Goal: Download file/media

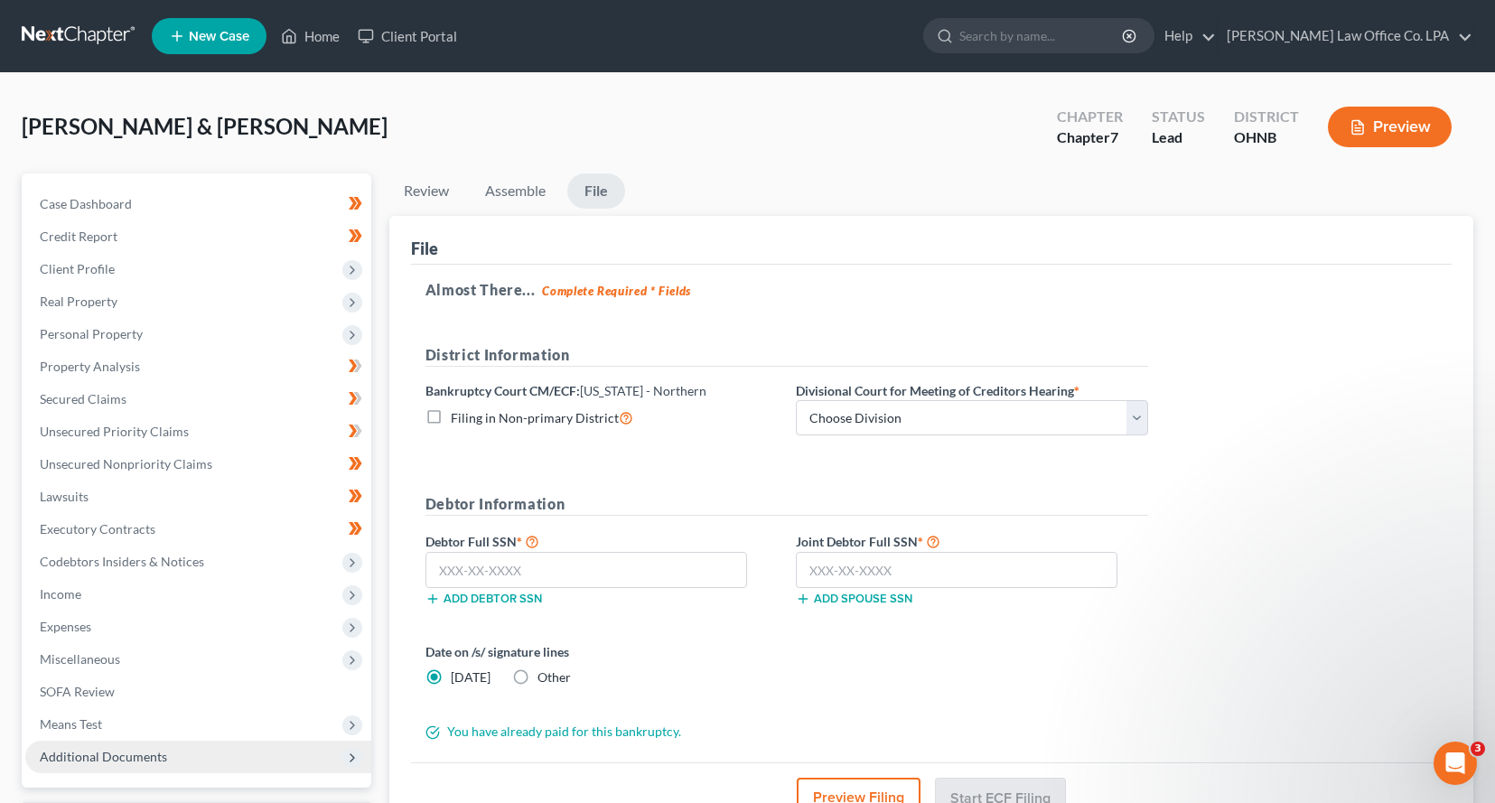
click at [112, 754] on span "Additional Documents" at bounding box center [103, 756] width 127 height 15
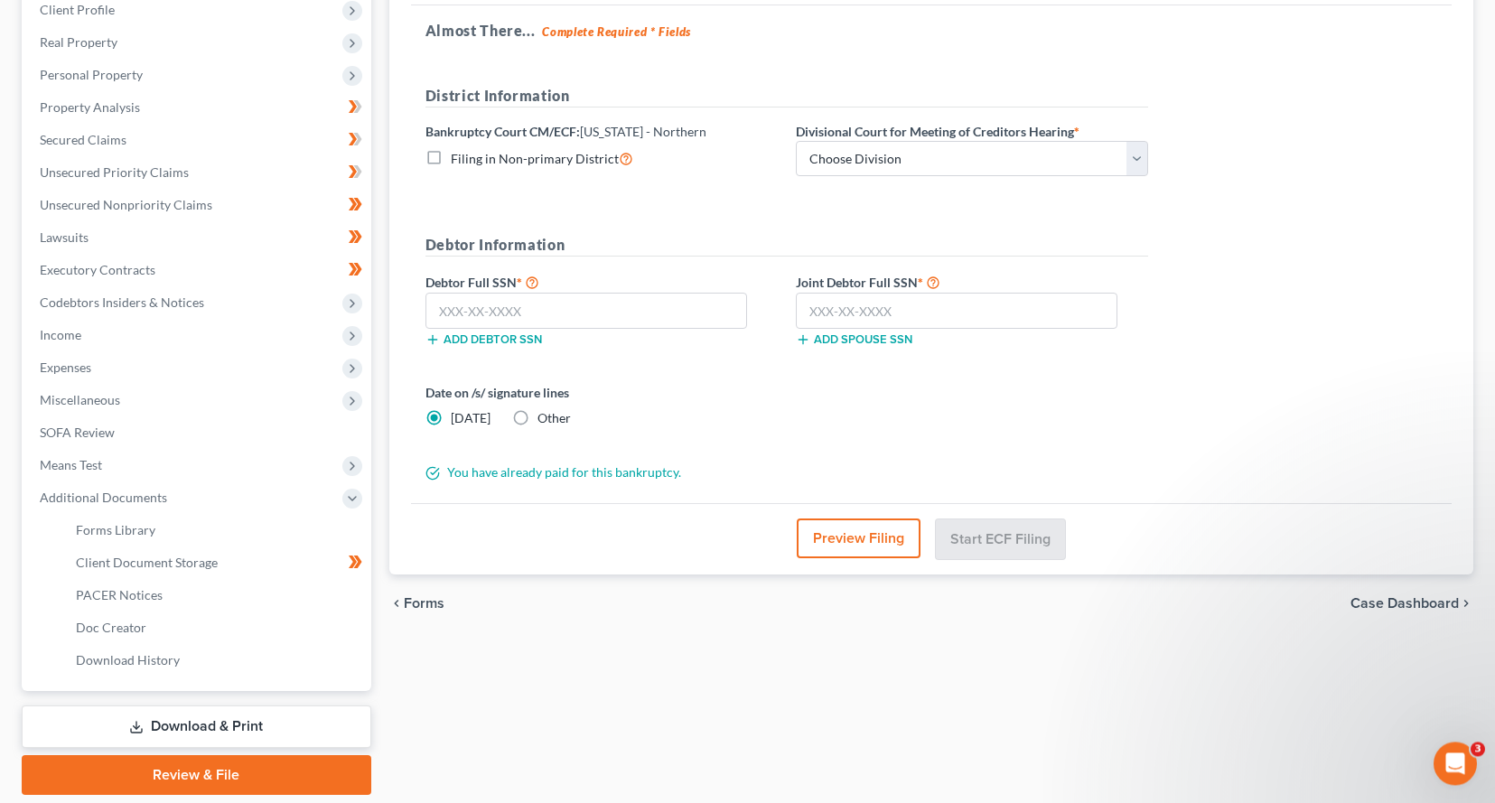
scroll to position [275, 0]
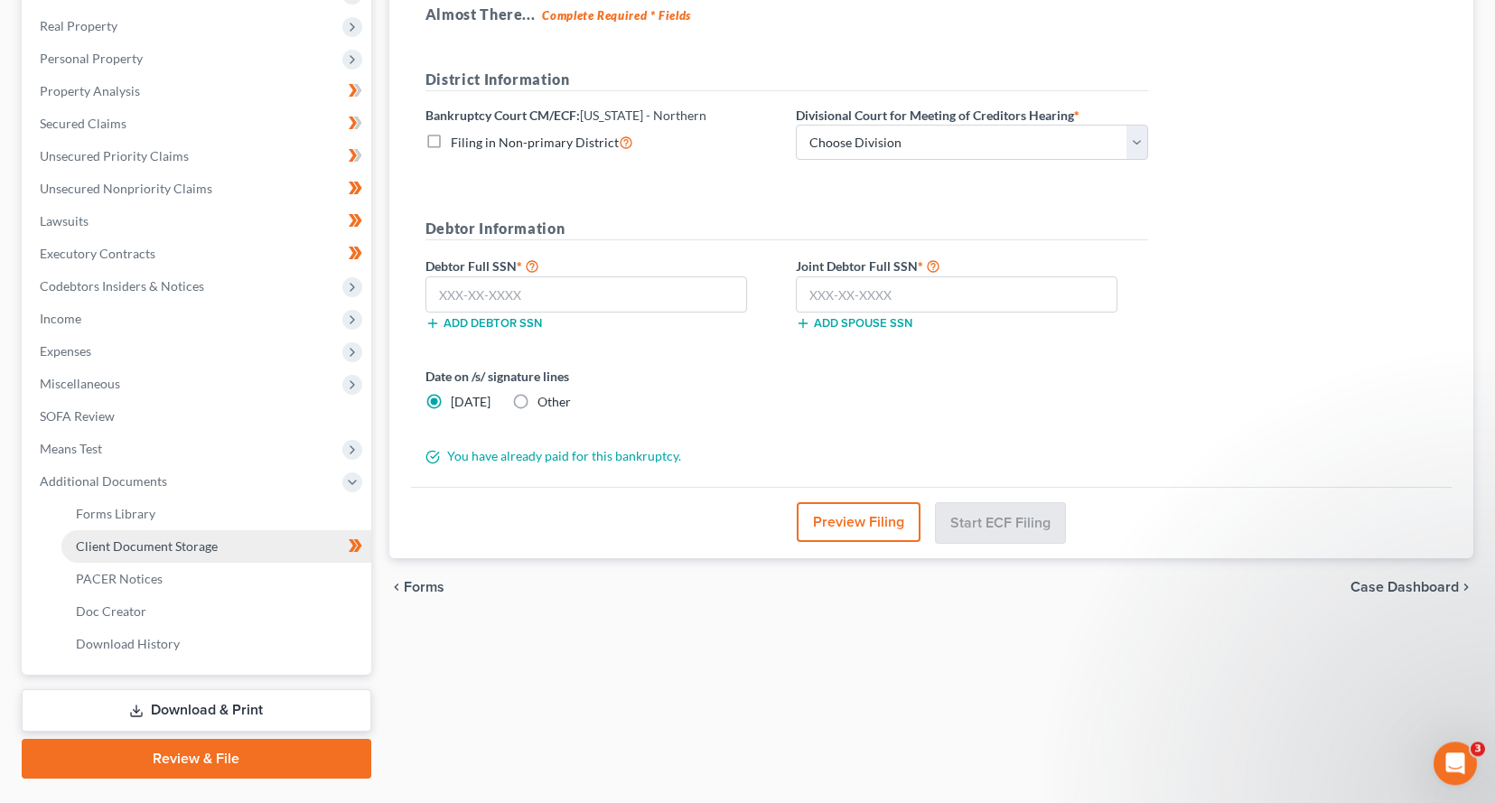
click at [116, 546] on span "Client Document Storage" at bounding box center [147, 545] width 142 height 15
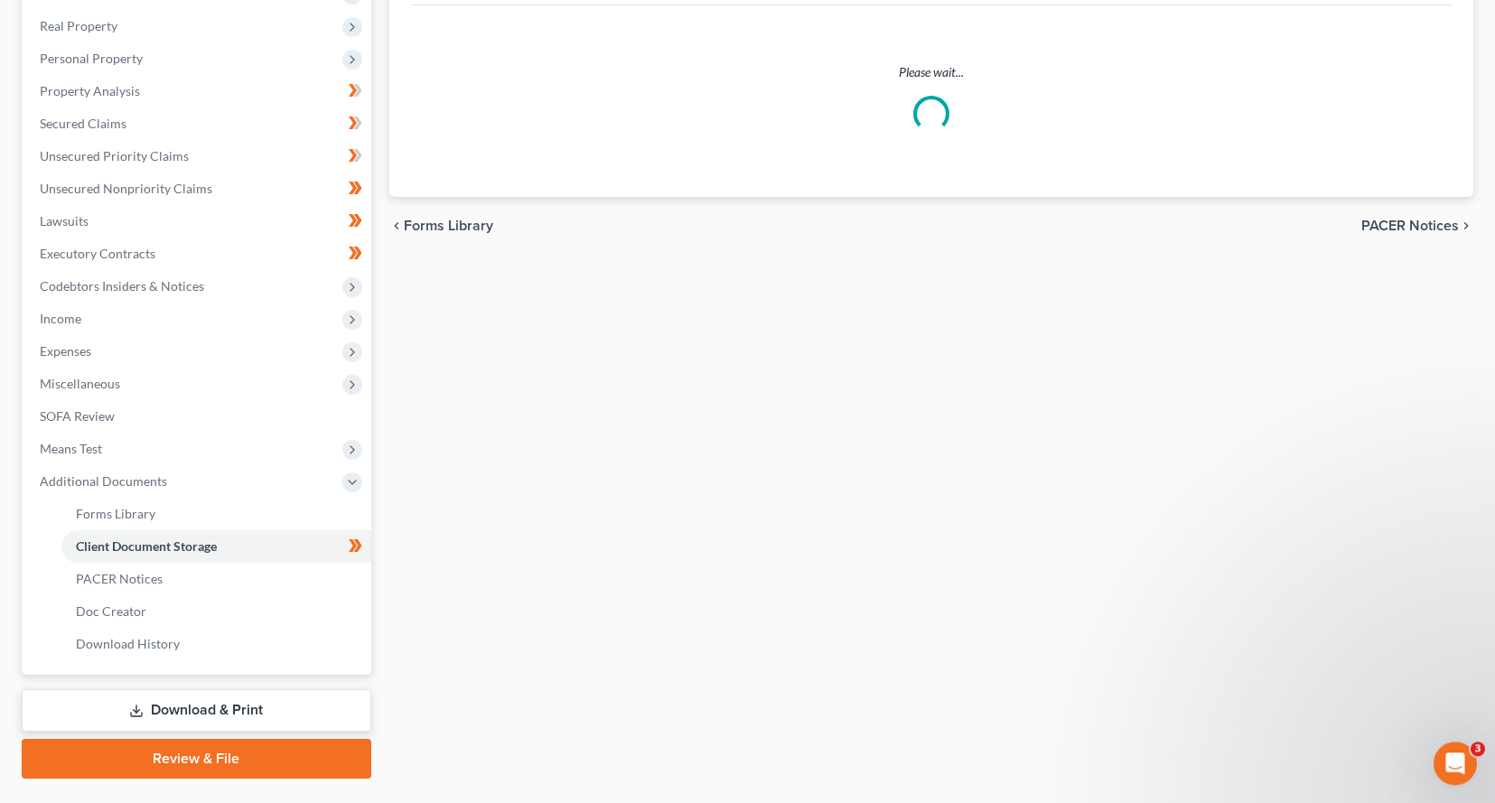
select select "5"
select select "16"
select select "20"
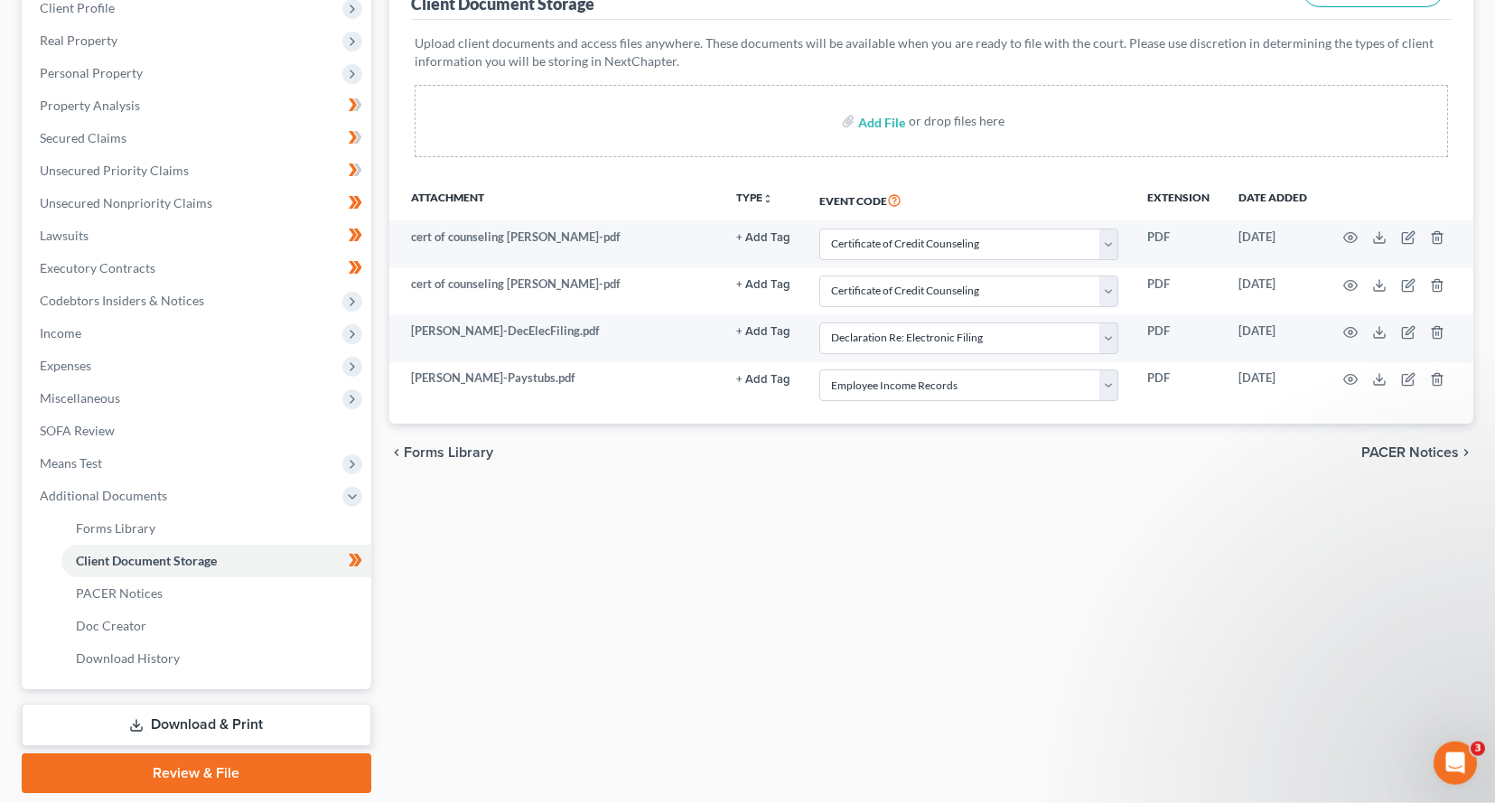
scroll to position [312, 0]
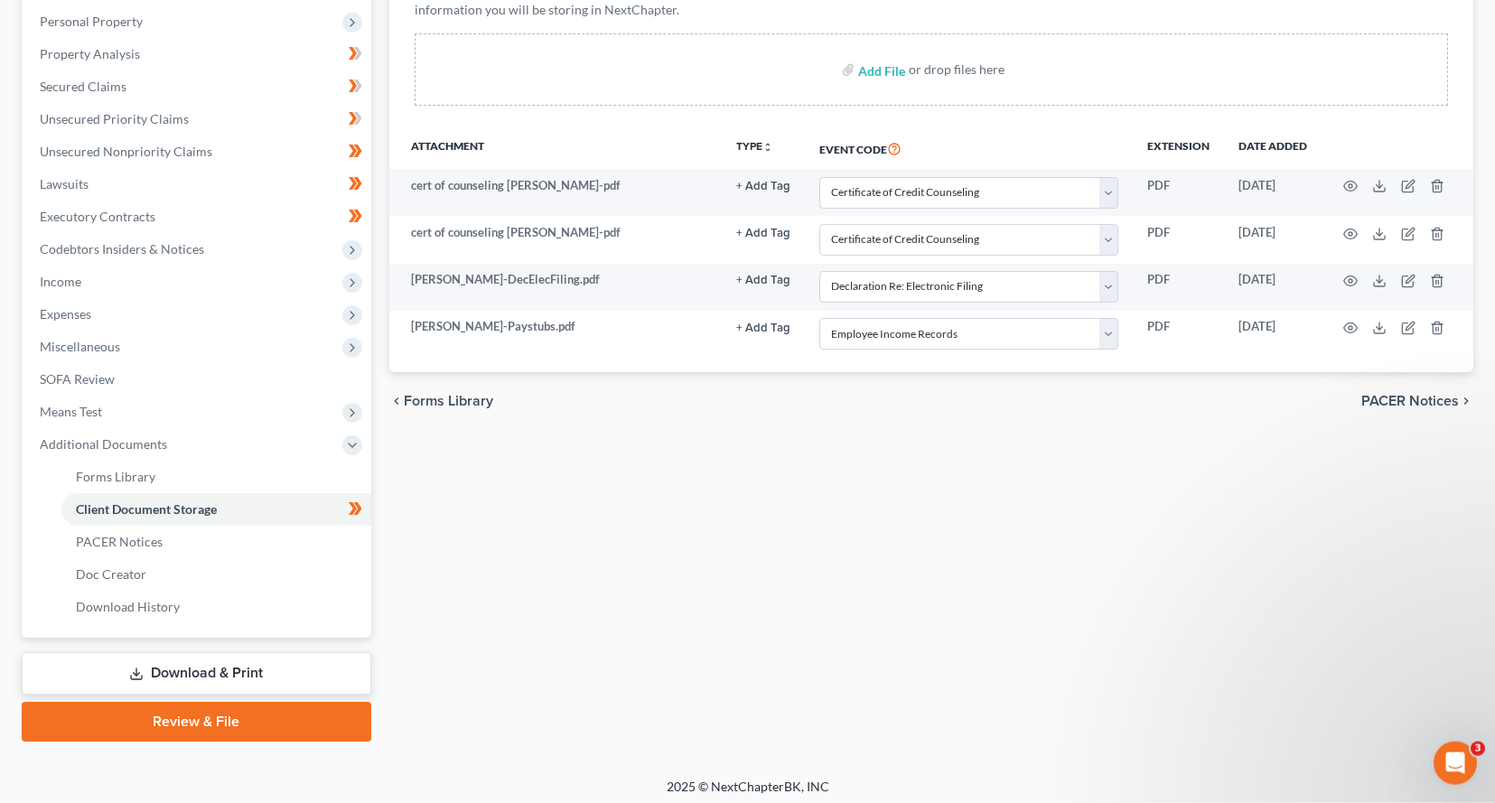
click at [191, 673] on link "Download & Print" at bounding box center [196, 673] width 349 height 42
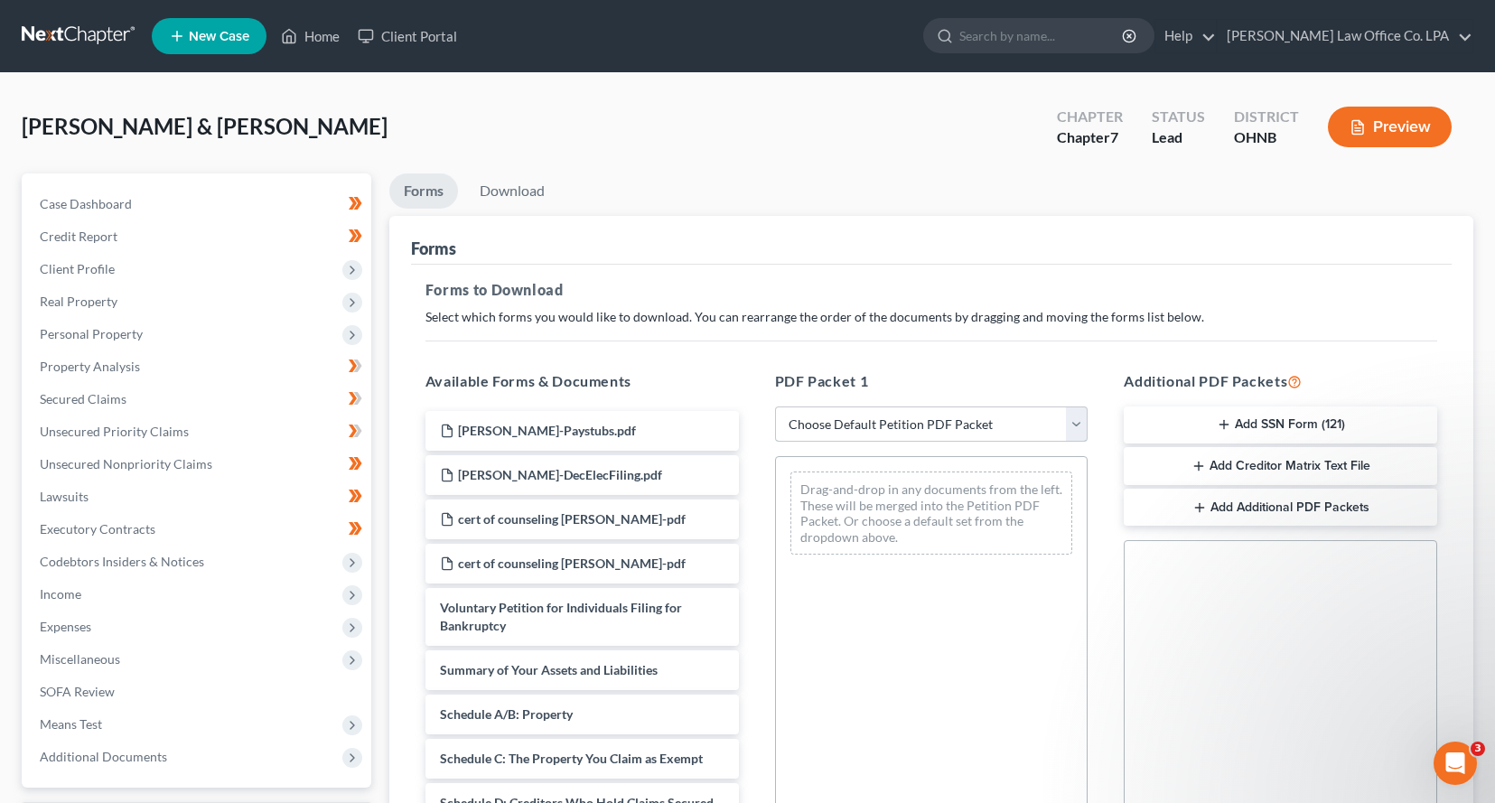
click at [775, 406] on select "Choose Default Petition PDF Packet Complete Bankruptcy Petition (all forms and …" at bounding box center [931, 424] width 313 height 36
select select "0"
click option "Complete Bankruptcy Petition (all forms and schedules)" at bounding box center [0, 0] width 0 height 0
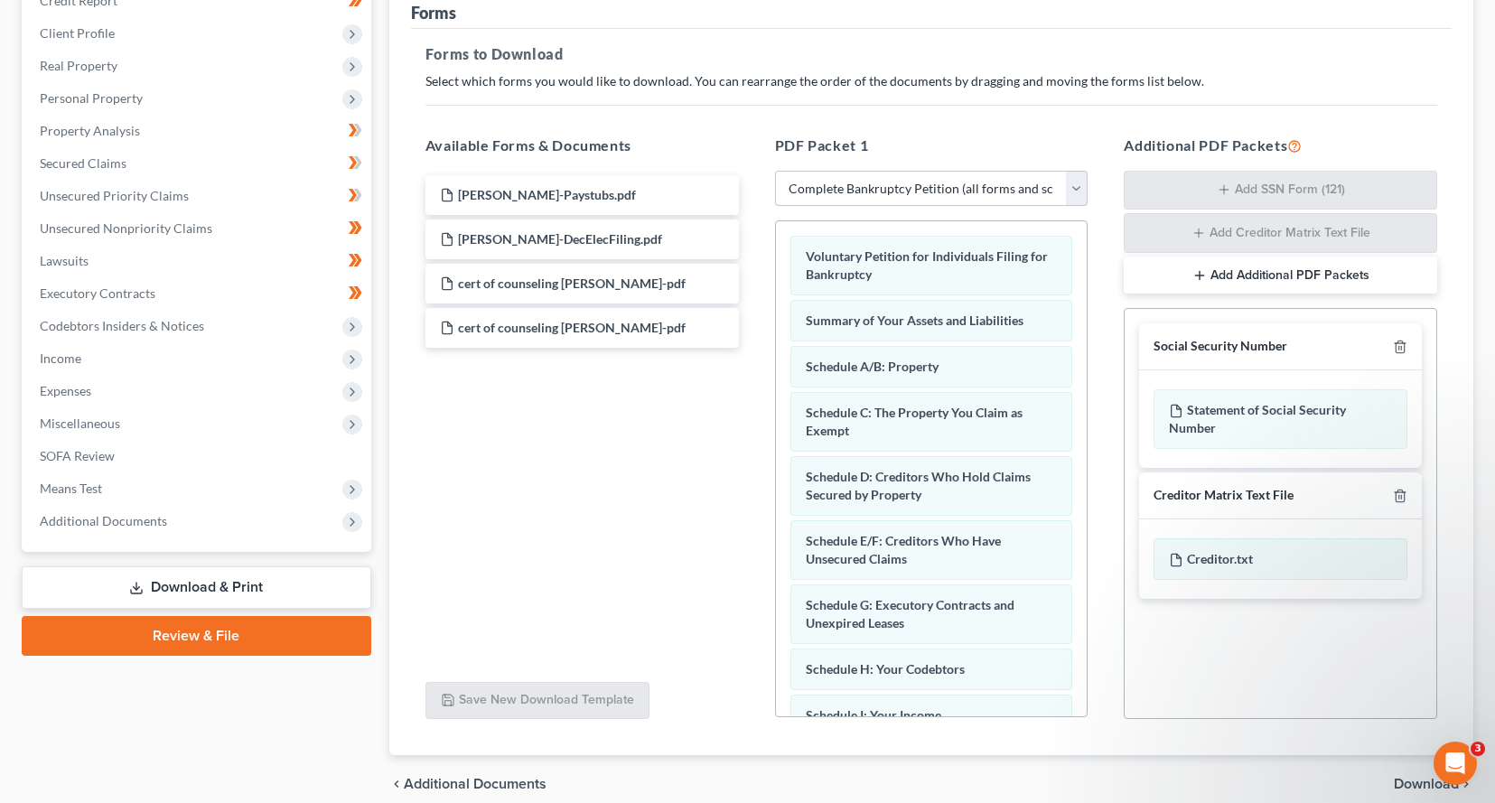
scroll to position [313, 0]
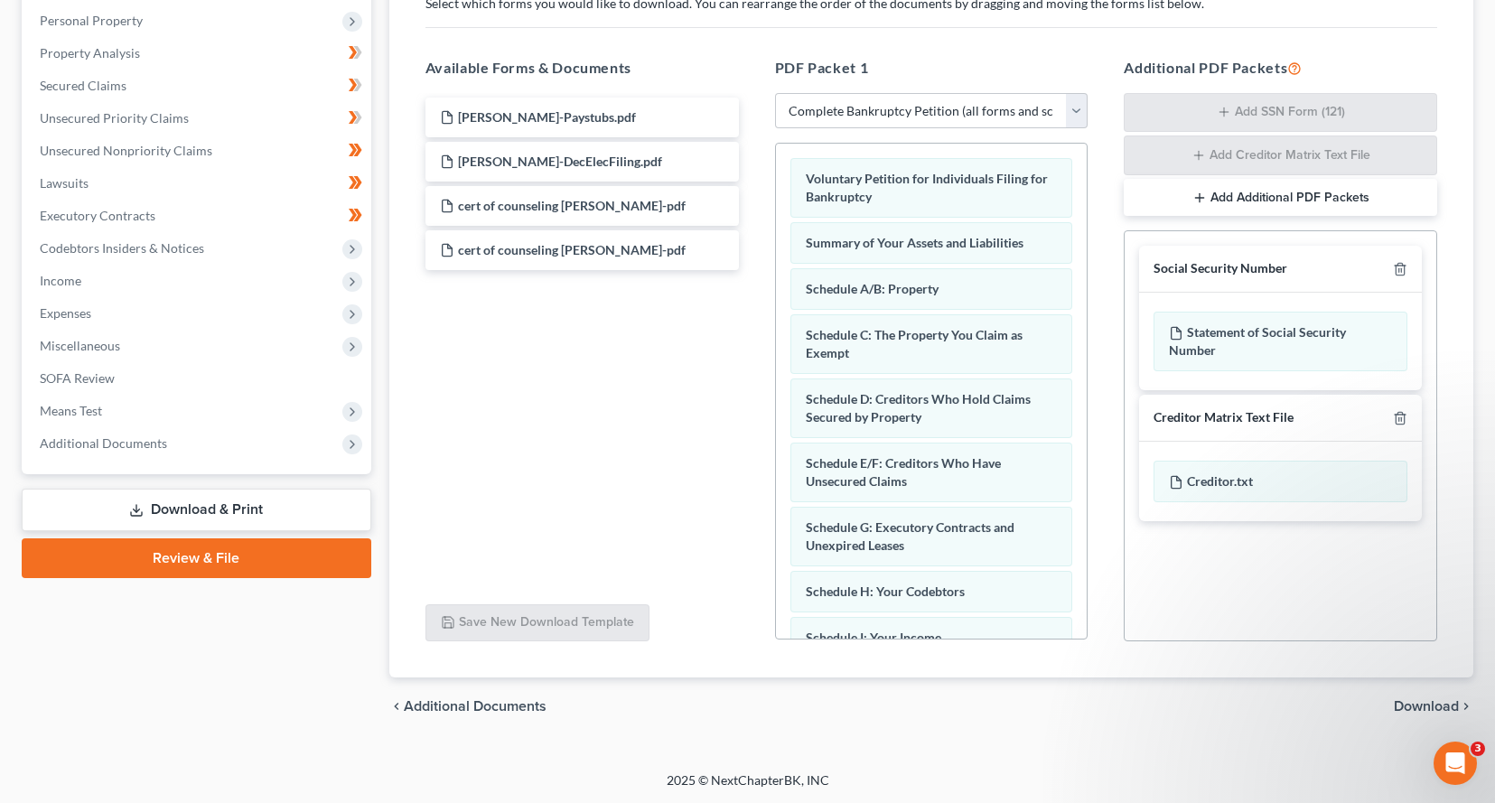
click at [1434, 704] on span "Download" at bounding box center [1425, 706] width 65 height 14
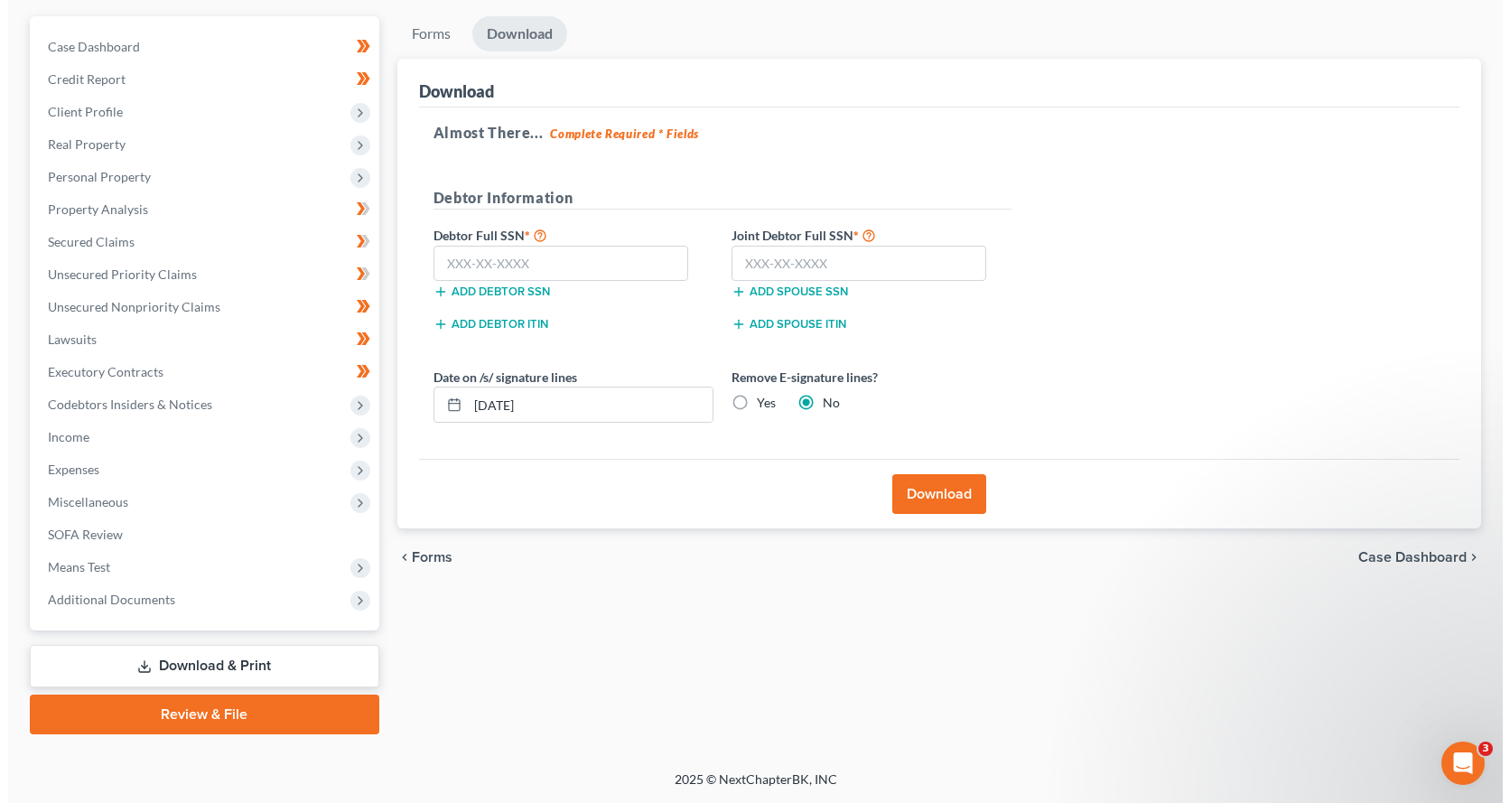
scroll to position [155, 0]
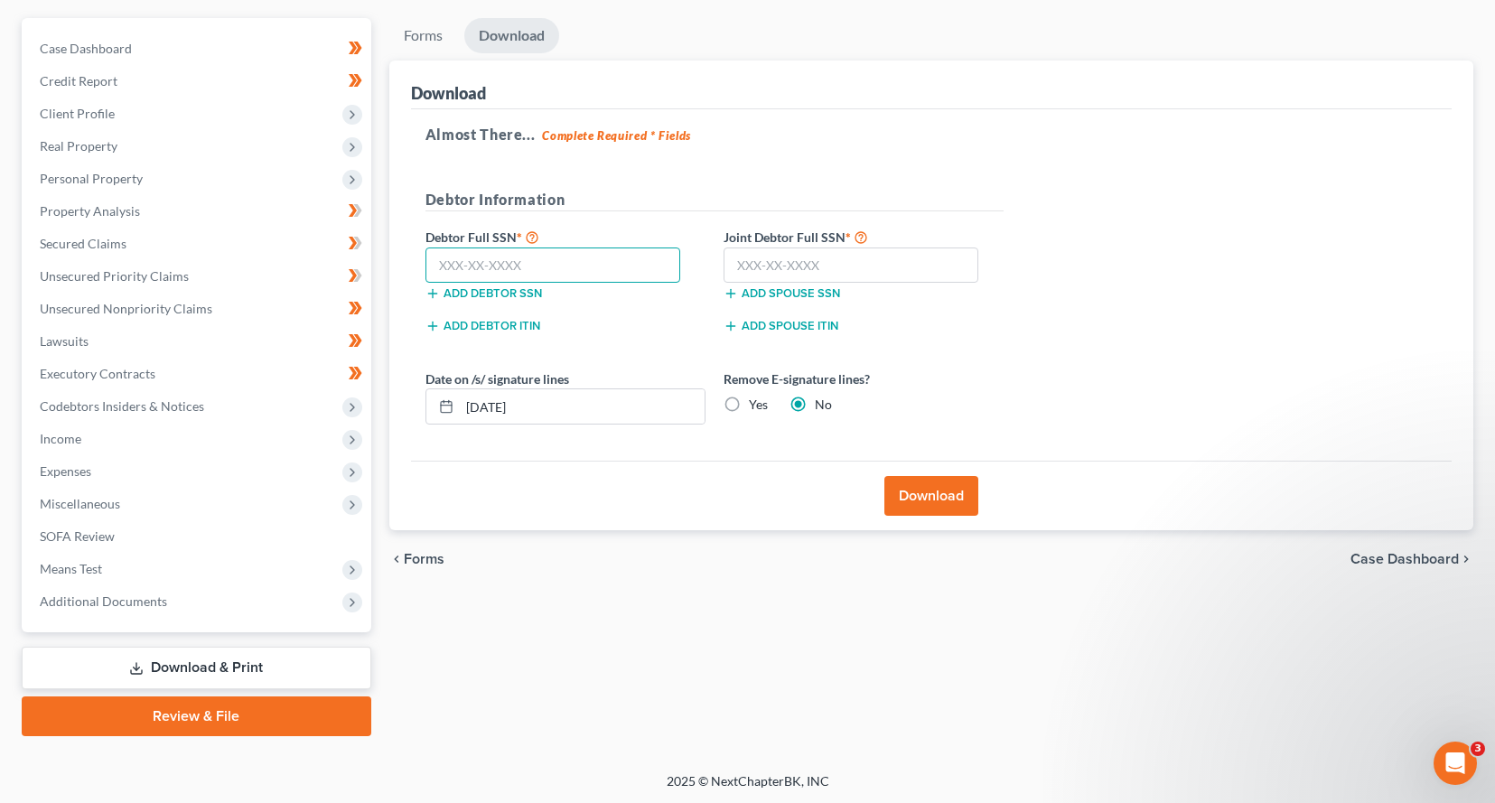
click at [475, 265] on input "text" at bounding box center [553, 265] width 256 height 36
type input "314-76-7277"
click at [782, 254] on input "text" at bounding box center [851, 265] width 256 height 36
type input "286-80-9381"
click at [927, 488] on button "Download" at bounding box center [931, 496] width 94 height 40
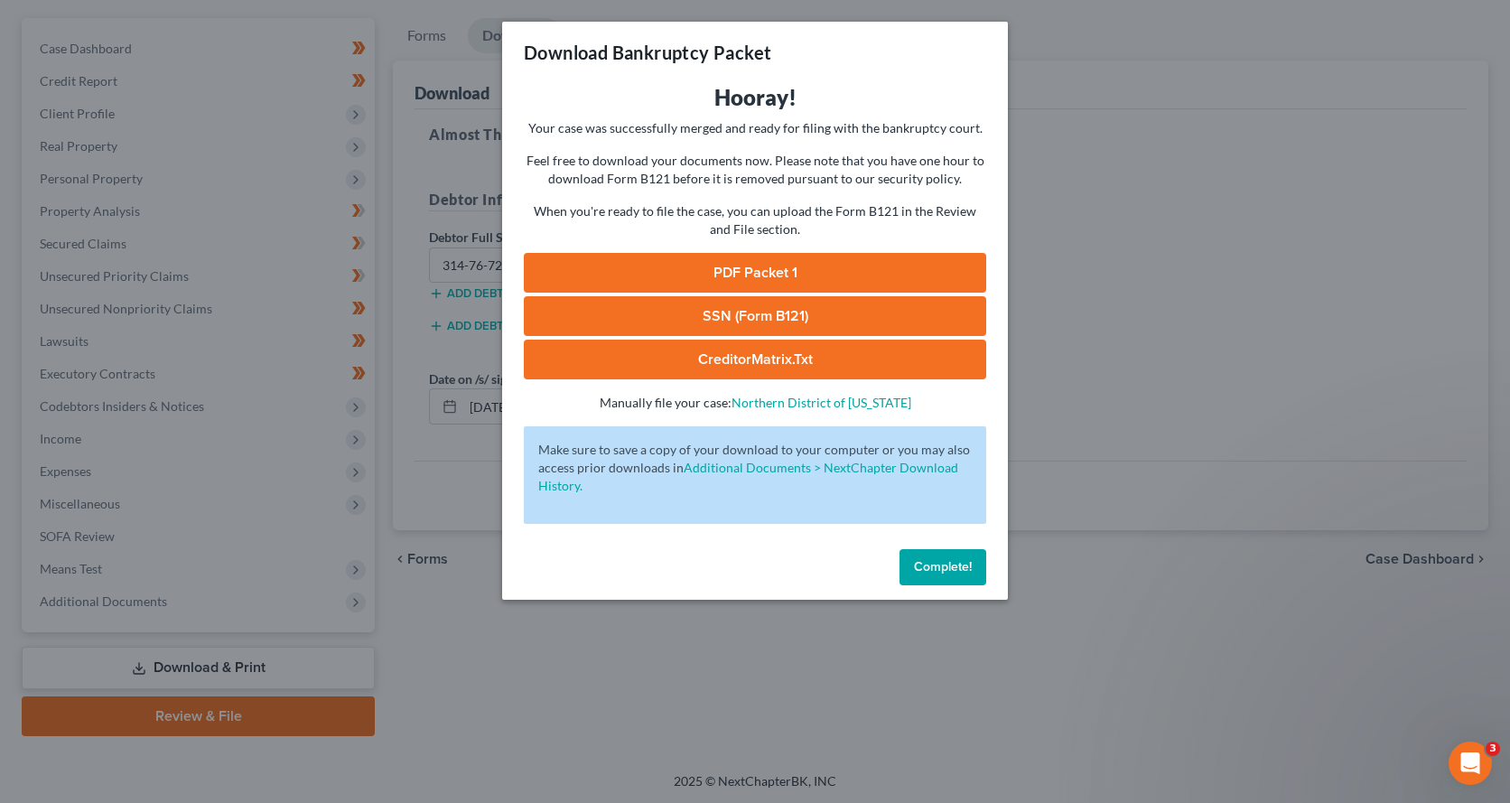
click at [675, 271] on link "PDF Packet 1" at bounding box center [755, 273] width 462 height 40
click at [731, 312] on link "SSN (Form B121)" at bounding box center [755, 316] width 462 height 40
click at [709, 364] on link "CreditorMatrix.txt" at bounding box center [755, 360] width 462 height 40
